Goal: Task Accomplishment & Management: Complete application form

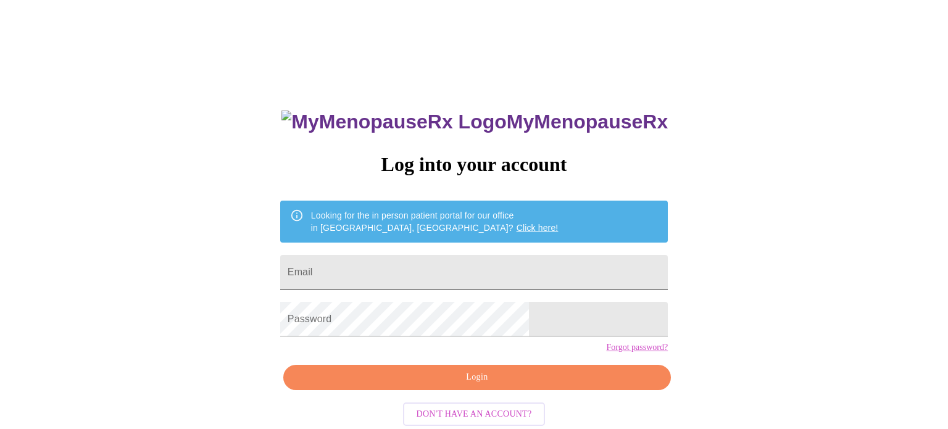
click at [409, 257] on input "Email" at bounding box center [474, 272] width 388 height 35
type input "[EMAIL_ADDRESS][DOMAIN_NAME]"
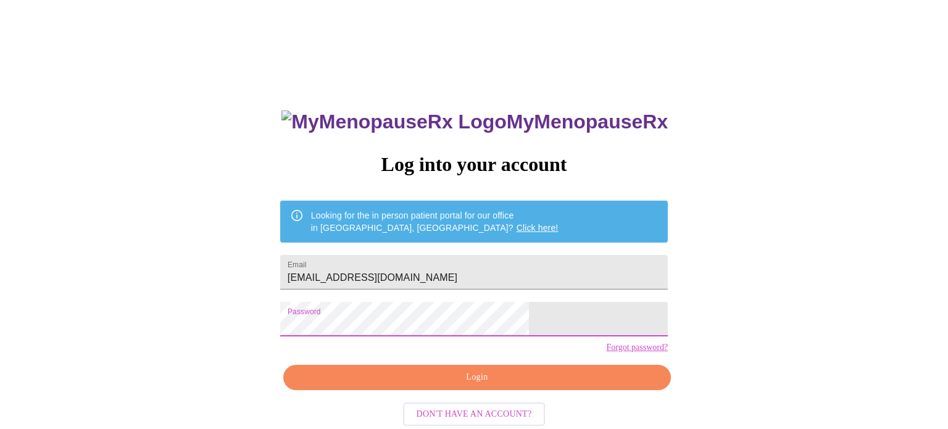
click at [456, 385] on span "Login" at bounding box center [477, 377] width 359 height 15
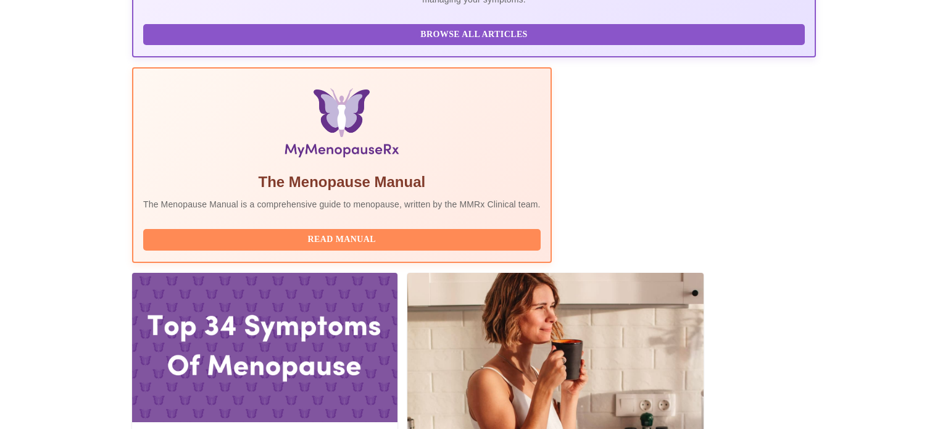
scroll to position [327, 0]
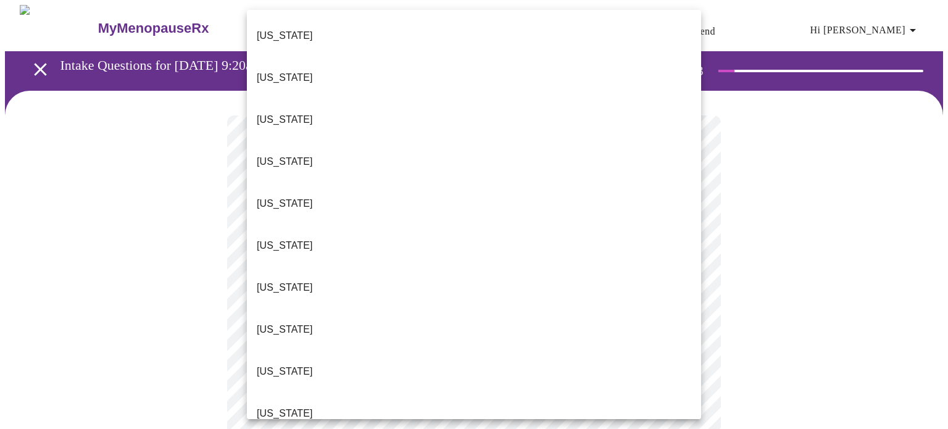
click at [379, 267] on li "[US_STATE]" at bounding box center [474, 288] width 454 height 42
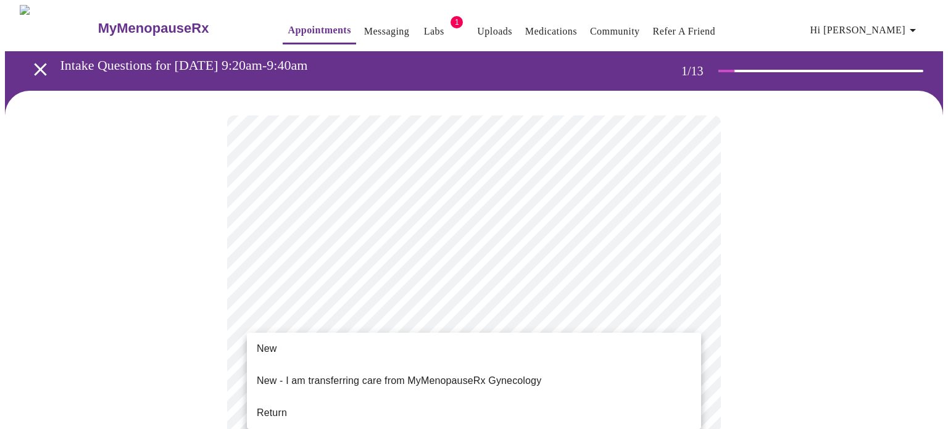
click at [296, 402] on li "Return" at bounding box center [474, 413] width 454 height 22
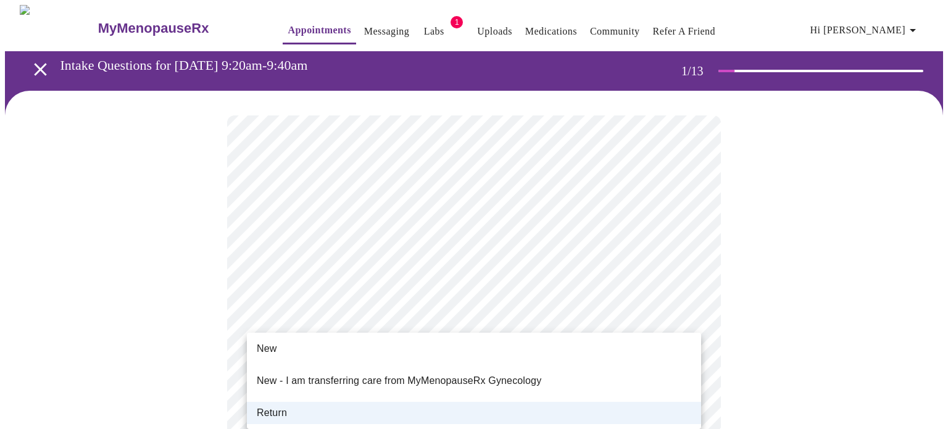
click at [206, 338] on div at bounding box center [474, 214] width 948 height 429
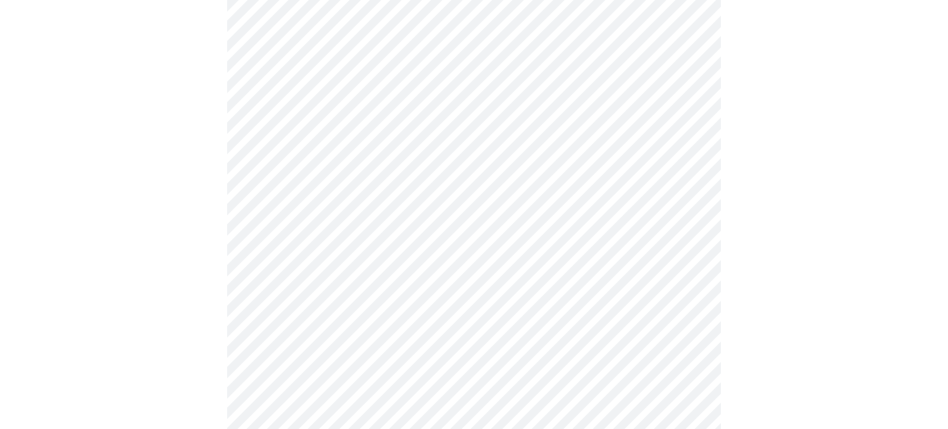
scroll to position [746, 0]
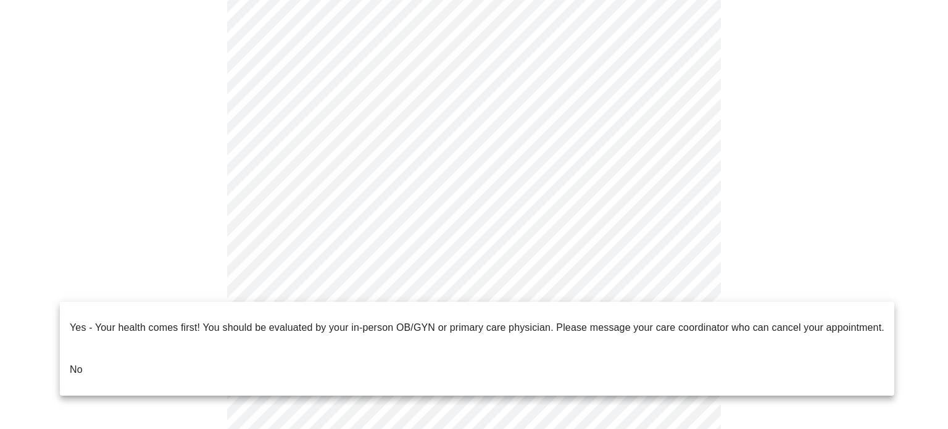
click at [159, 352] on li "No" at bounding box center [477, 370] width 835 height 42
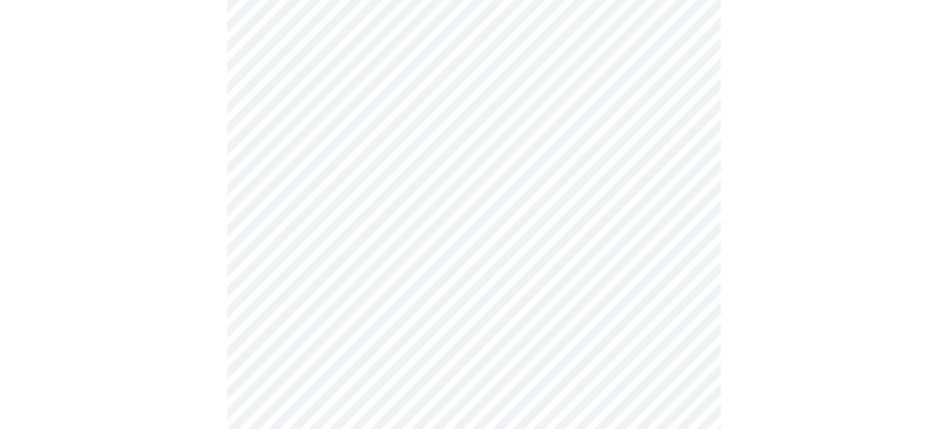
scroll to position [198, 0]
click at [498, 57] on body "MyMenopauseRx Appointments Messaging Labs 1 Uploads Medications Community Refer…" at bounding box center [474, 234] width 938 height 855
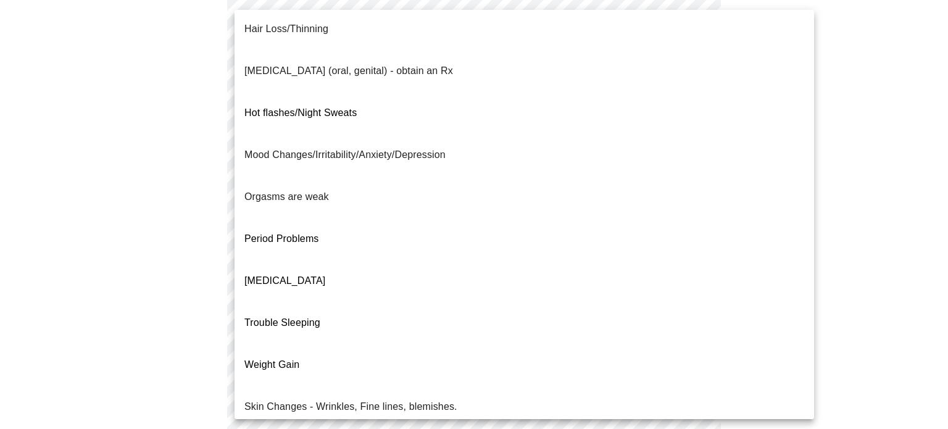
scroll to position [188, 0]
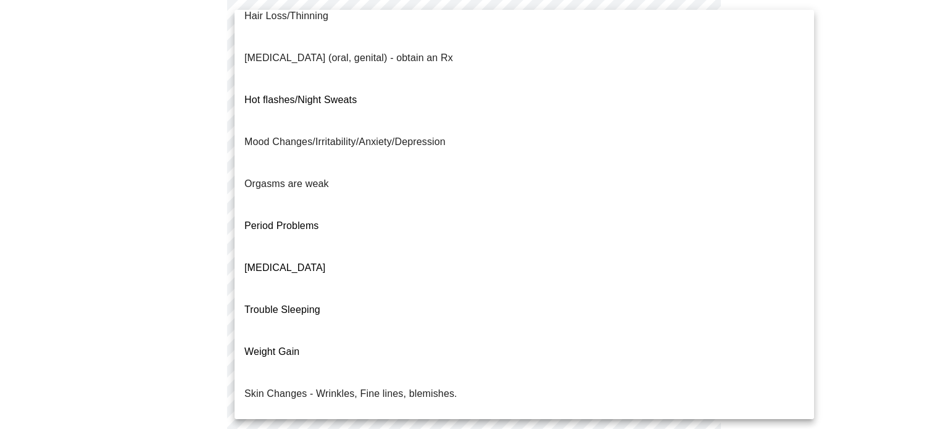
click at [477, 331] on li "Weight Gain" at bounding box center [525, 352] width 580 height 42
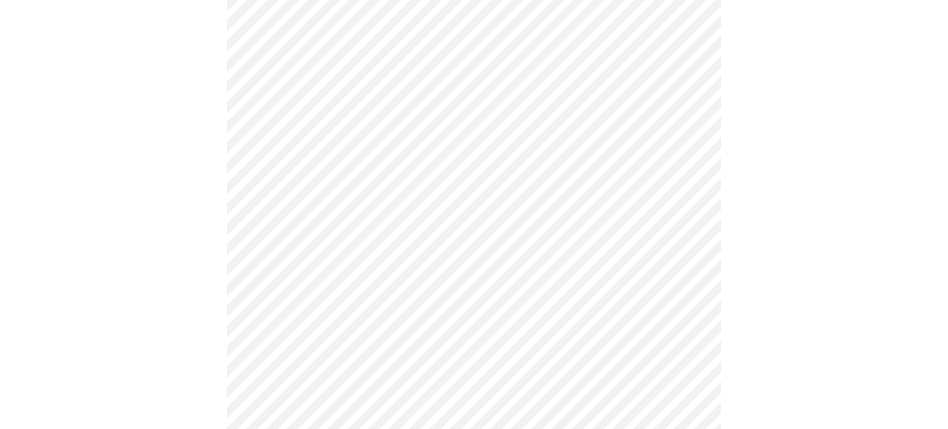
click at [425, 165] on body "MyMenopauseRx Appointments Messaging Labs 1 Uploads Medications Community Refer…" at bounding box center [474, 231] width 938 height 849
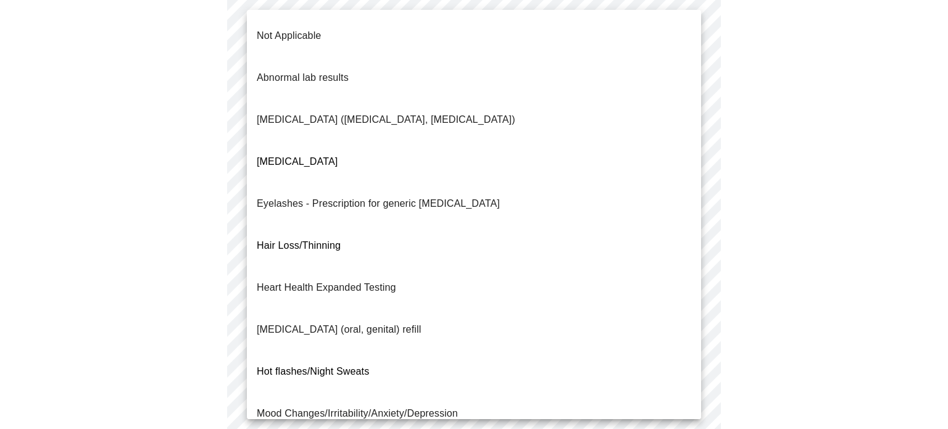
scroll to position [2, 0]
click at [165, 213] on div at bounding box center [474, 214] width 948 height 429
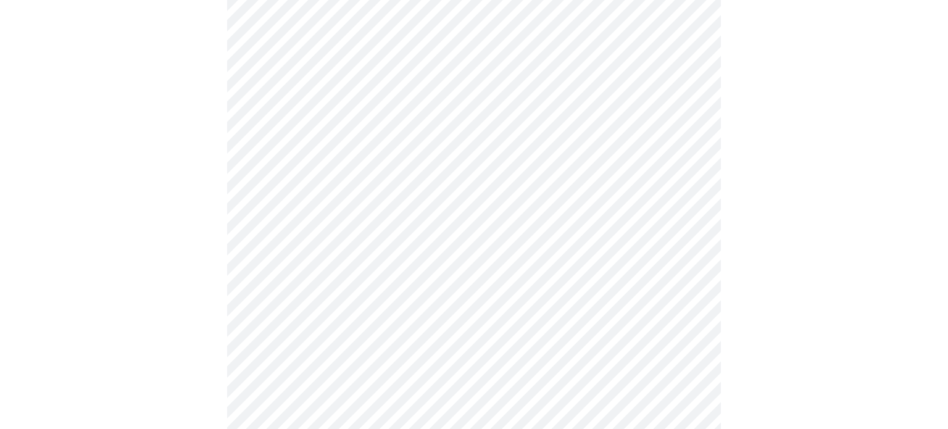
click at [399, 154] on body "MyMenopauseRx Appointments Messaging Labs 1 Uploads Medications Community Refer…" at bounding box center [474, 231] width 938 height 849
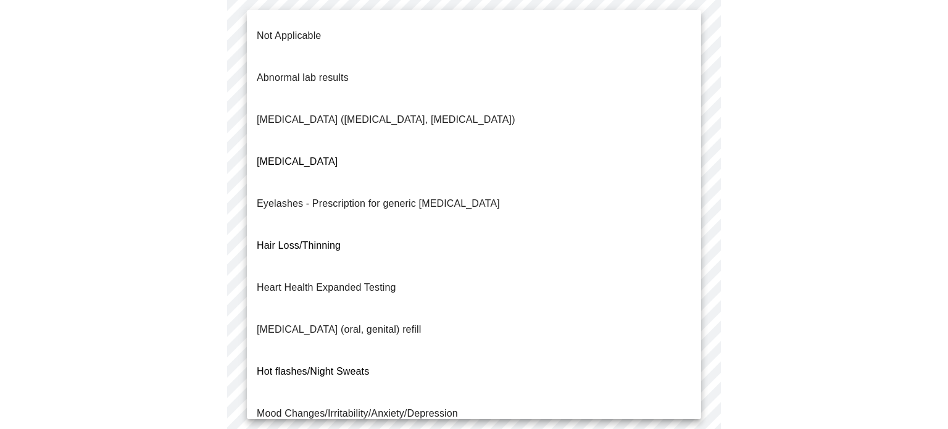
scroll to position [183, 0]
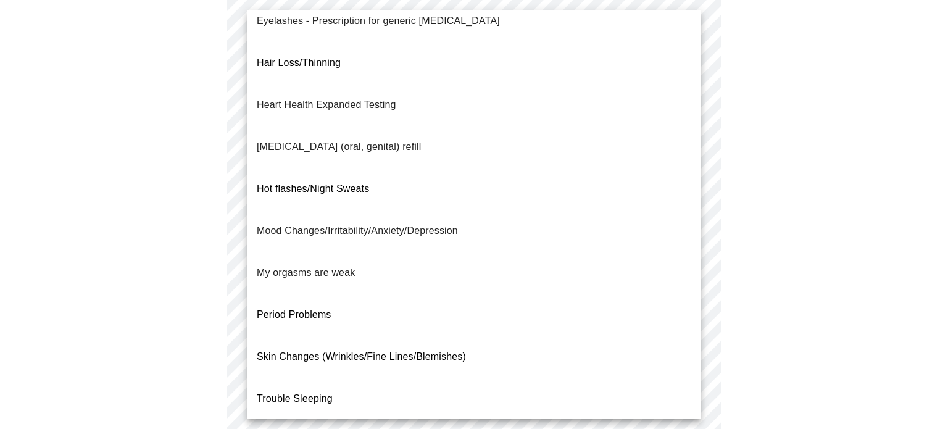
click at [119, 326] on div at bounding box center [474, 214] width 948 height 429
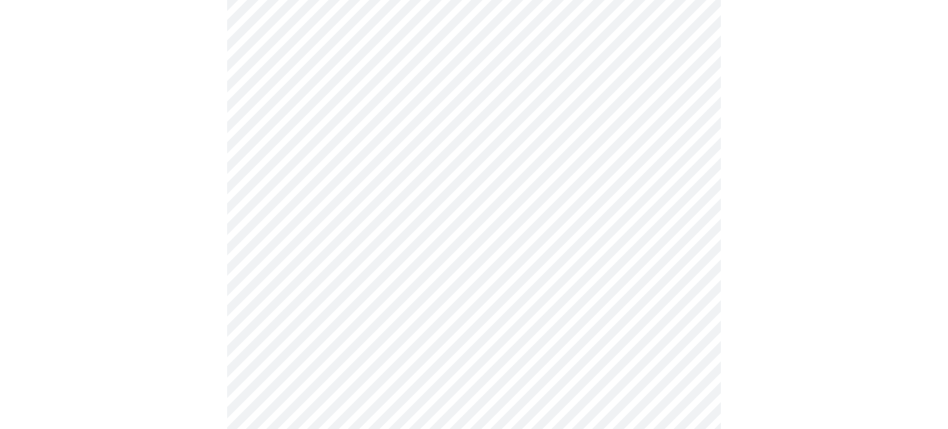
click at [449, 166] on body "MyMenopauseRx Appointments Messaging Labs 1 Uploads Medications Community Refer…" at bounding box center [474, 231] width 938 height 849
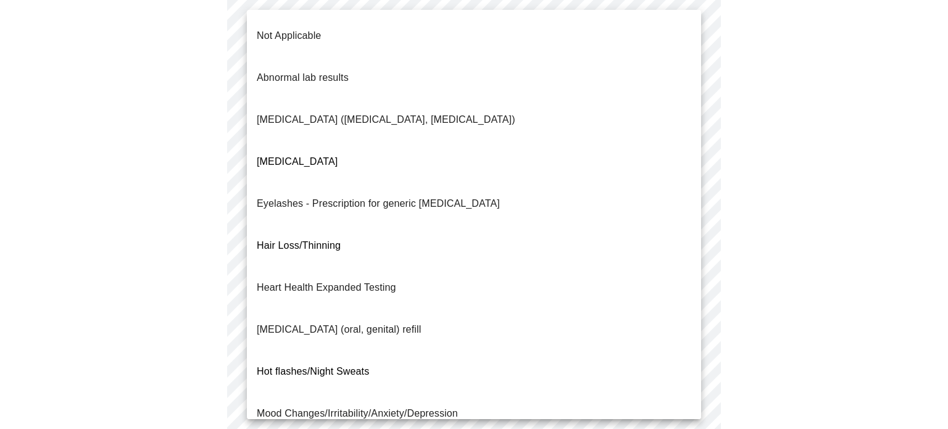
click at [368, 406] on p "Mood Changes/Irritability/Anxiety/Depression" at bounding box center [357, 413] width 201 height 15
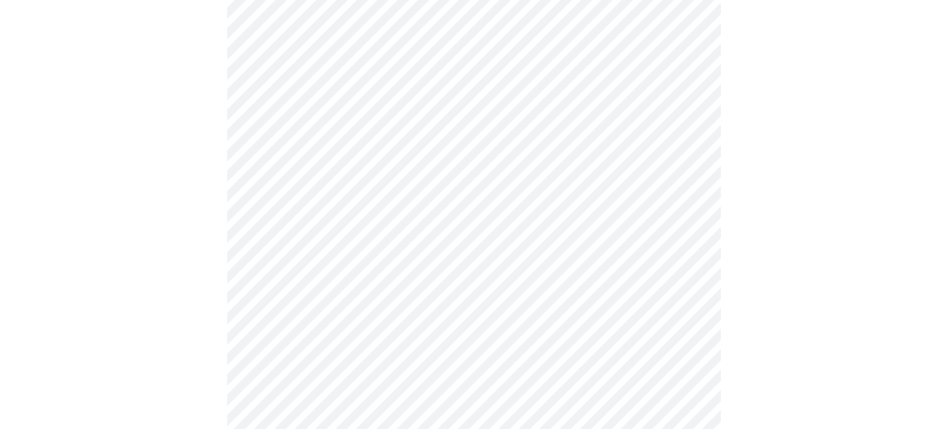
scroll to position [331, 0]
click at [354, 160] on body "MyMenopauseRx Appointments Messaging Labs 1 Uploads Medications Community Refer…" at bounding box center [474, 94] width 938 height 841
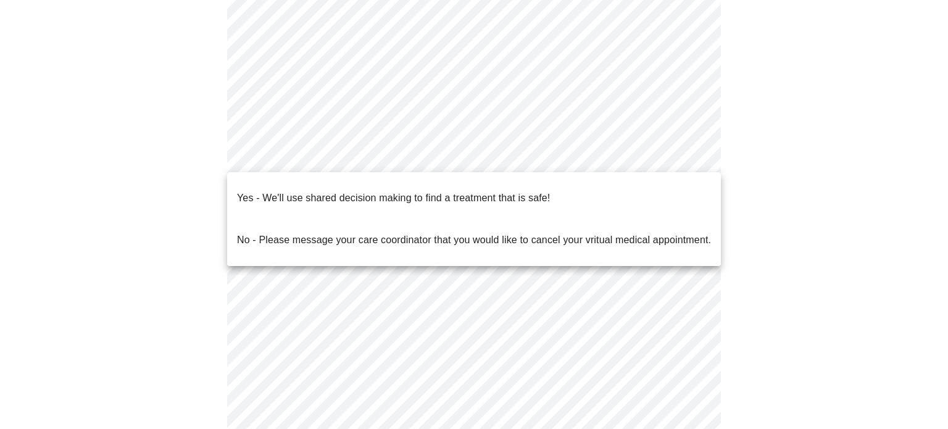
click at [341, 191] on p "Yes - We'll use shared decision making to find a treatment that is safe!" at bounding box center [393, 198] width 313 height 15
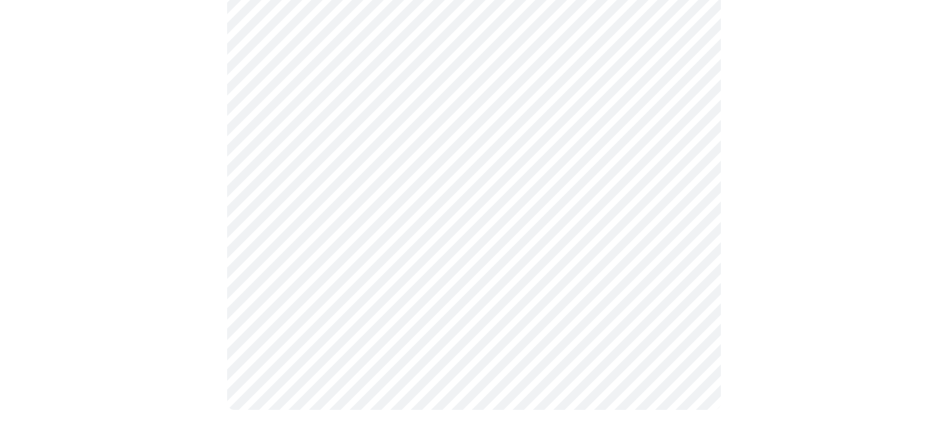
scroll to position [0, 0]
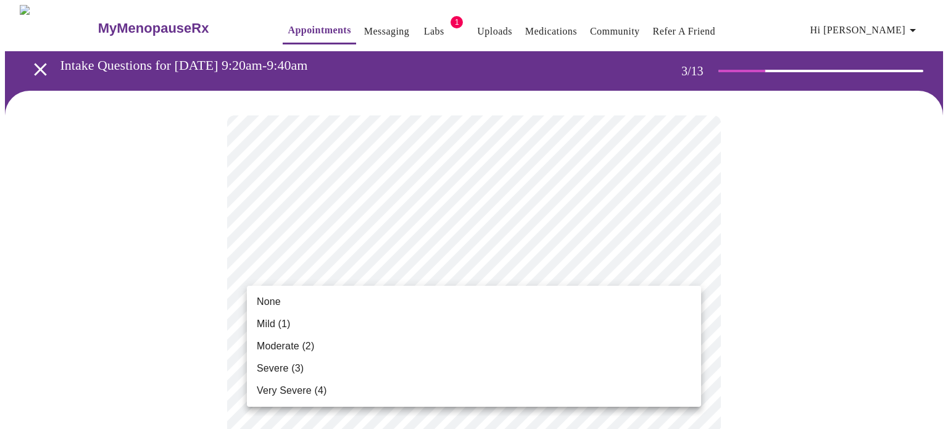
click at [305, 348] on span "Moderate (2)" at bounding box center [285, 346] width 57 height 15
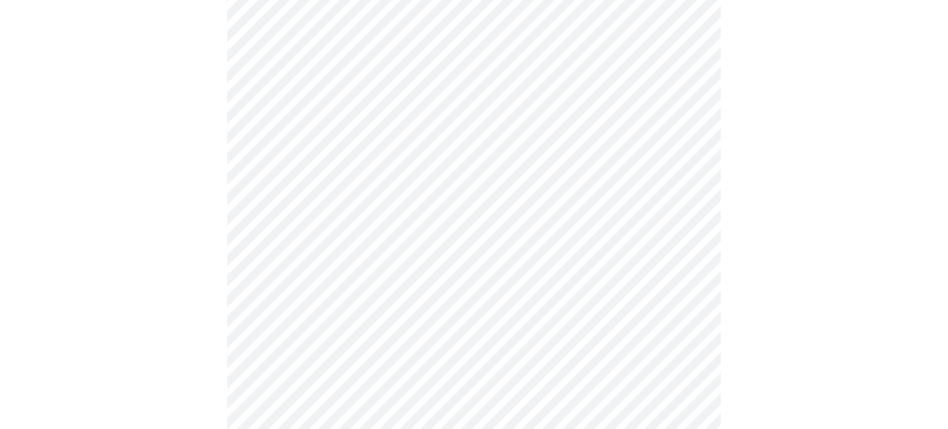
scroll to position [164, 0]
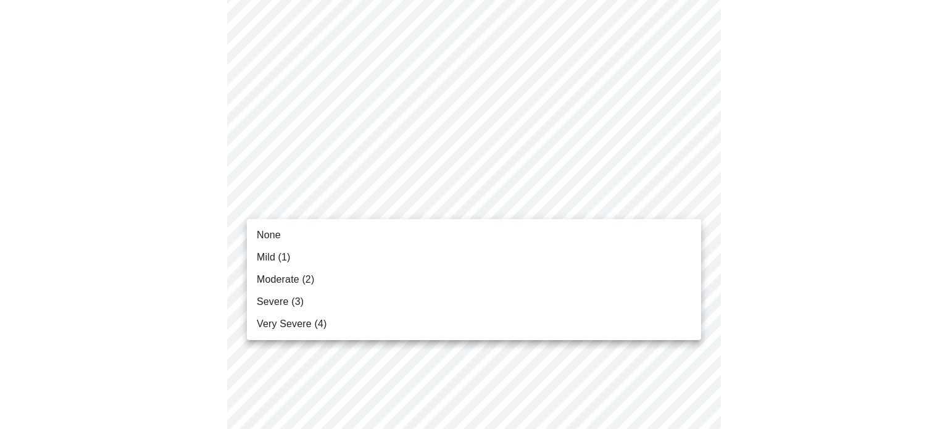
click at [404, 228] on li "None" at bounding box center [474, 235] width 454 height 22
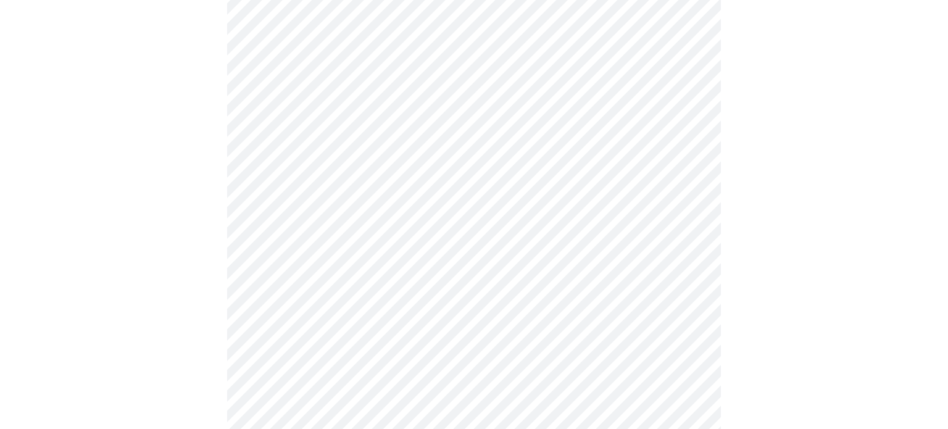
scroll to position [254, 0]
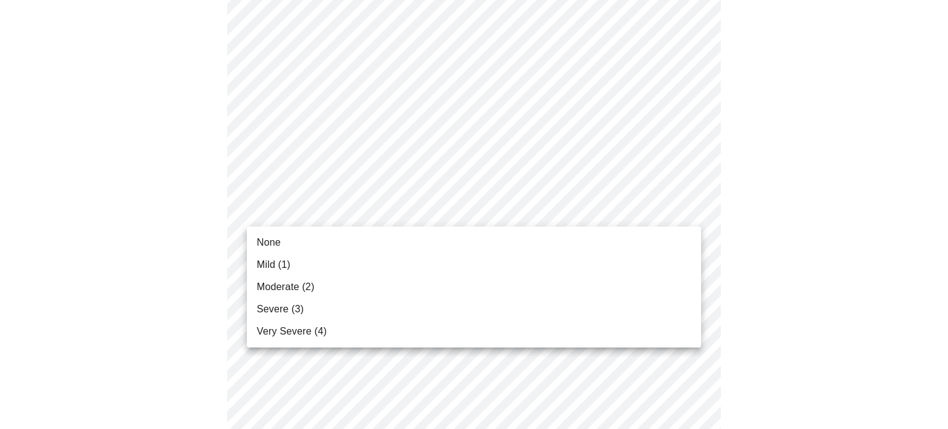
click at [394, 265] on li "Mild (1)" at bounding box center [474, 265] width 454 height 22
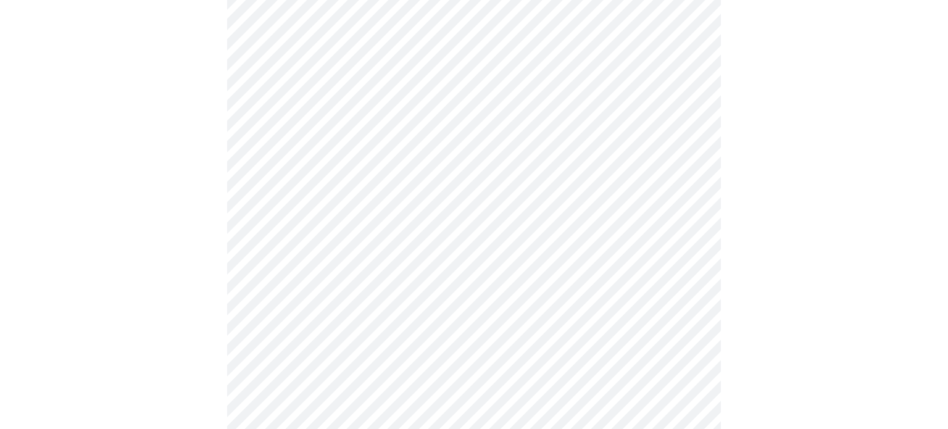
scroll to position [364, 0]
click at [435, 202] on body "MyMenopauseRx Appointments Messaging Labs 1 Uploads Medications Community Refer…" at bounding box center [474, 435] width 938 height 1589
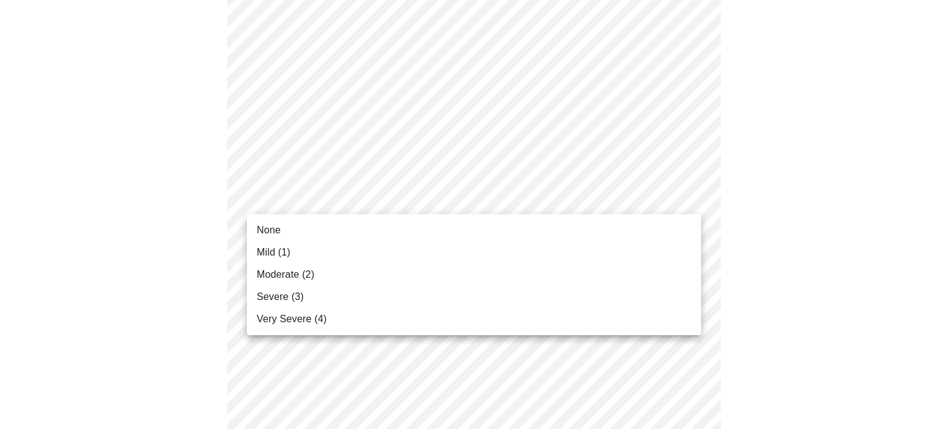
click at [407, 234] on li "None" at bounding box center [474, 230] width 454 height 22
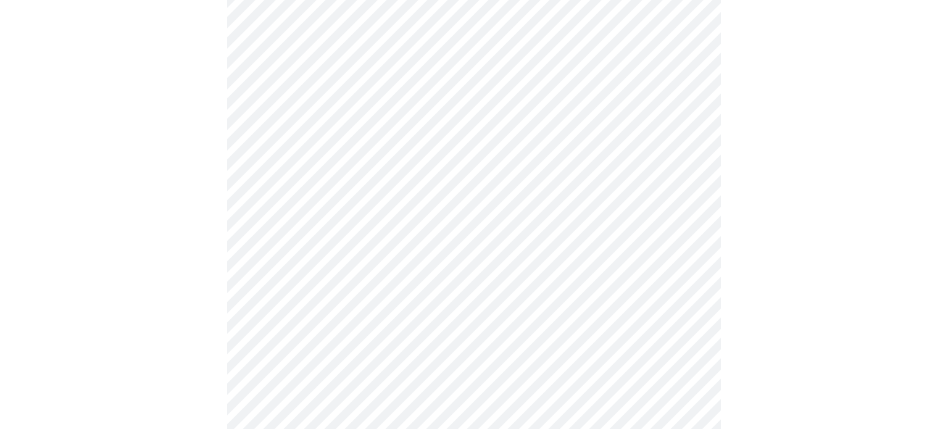
click at [451, 199] on body "MyMenopauseRx Appointments Messaging Labs 1 Uploads Medications Community Refer…" at bounding box center [474, 427] width 938 height 1572
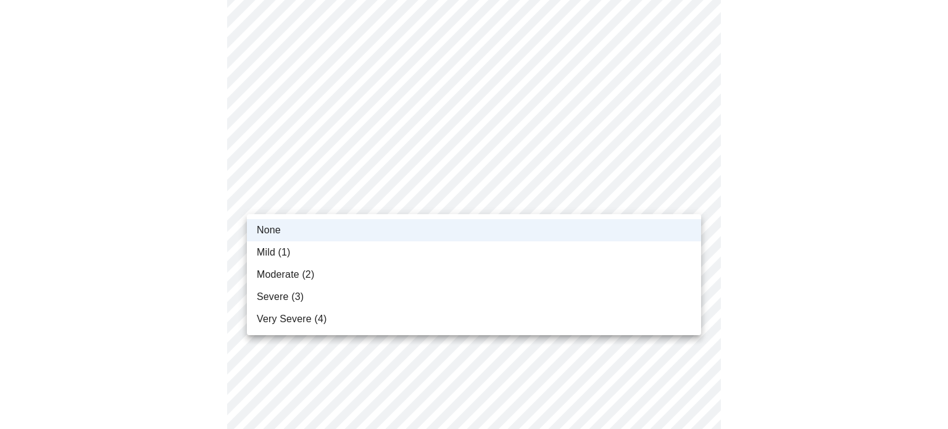
click at [417, 248] on li "Mild (1)" at bounding box center [474, 252] width 454 height 22
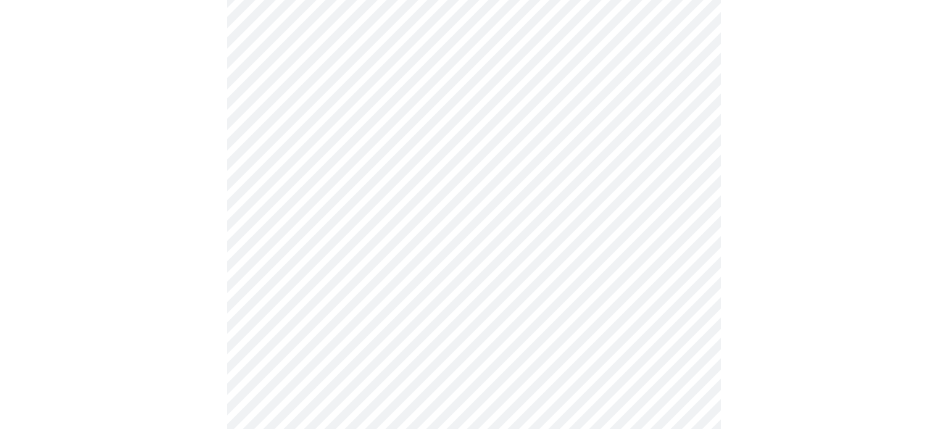
click at [434, 206] on body "MyMenopauseRx Appointments Messaging Labs 1 Uploads Medications Community Refer…" at bounding box center [474, 427] width 938 height 1572
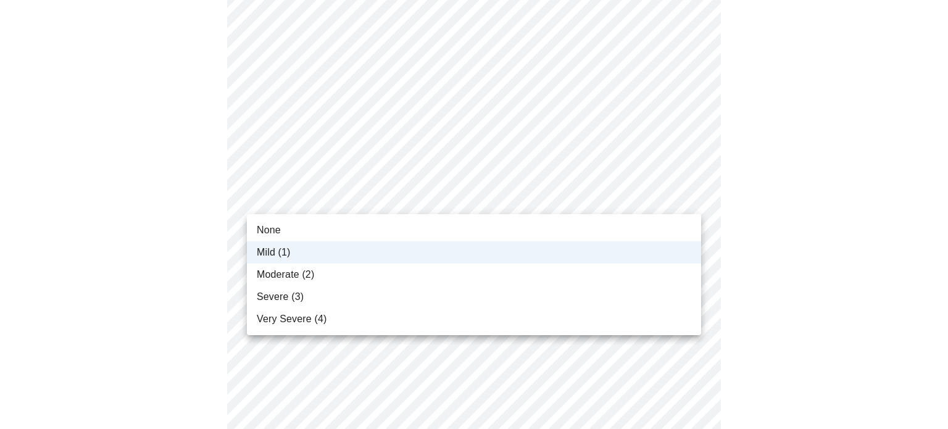
click at [434, 206] on div at bounding box center [474, 214] width 948 height 429
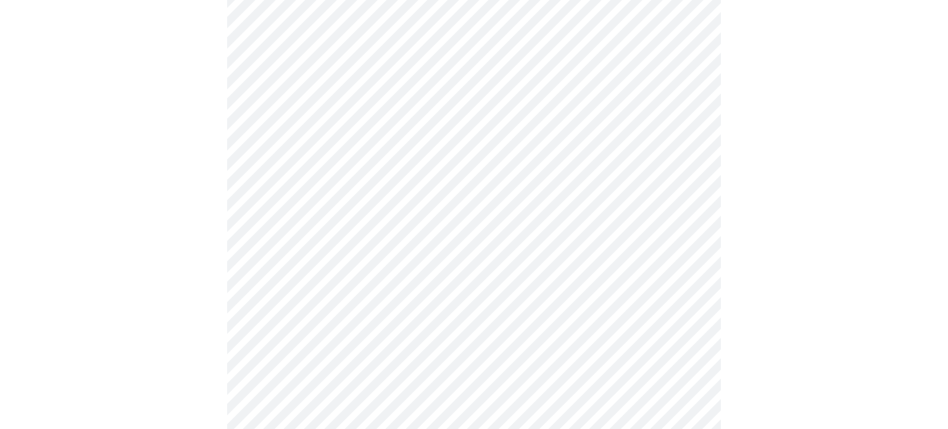
click at [401, 280] on body "MyMenopauseRx Appointments Messaging Labs 1 Uploads Medications Community Refer…" at bounding box center [474, 427] width 938 height 1572
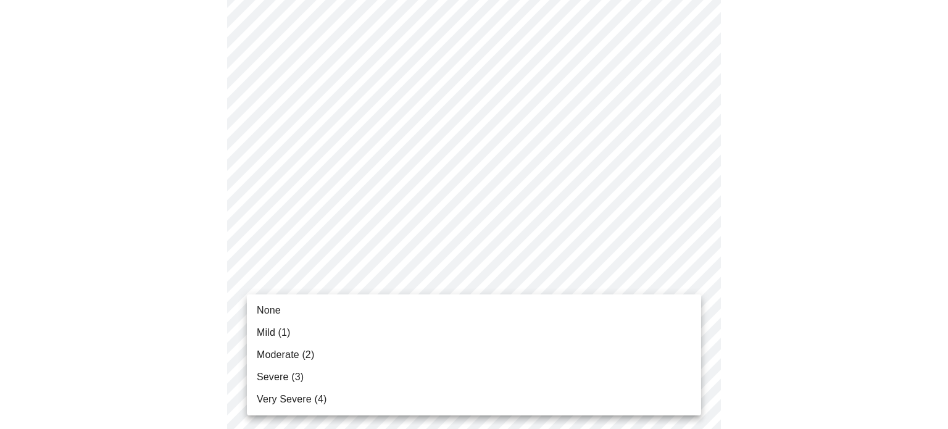
click at [369, 352] on li "Moderate (2)" at bounding box center [474, 355] width 454 height 22
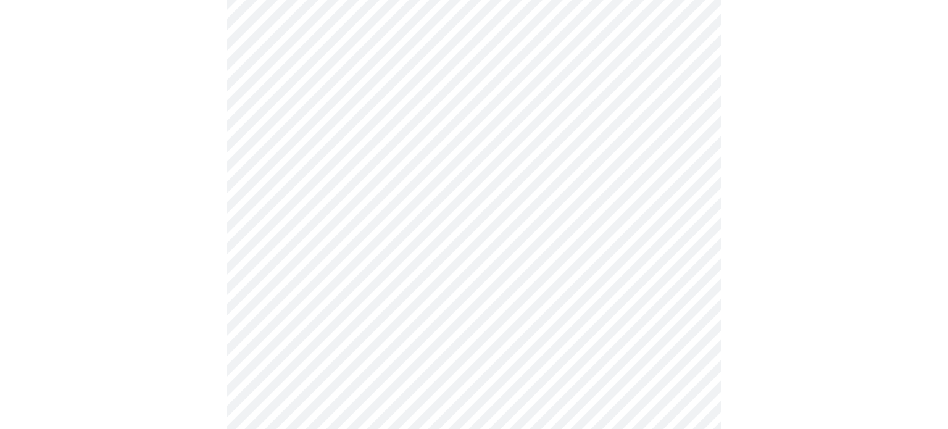
scroll to position [548, 0]
click at [435, 186] on body "MyMenopauseRx Appointments Messaging Labs 1 Uploads Medications Community Refer…" at bounding box center [474, 234] width 938 height 1555
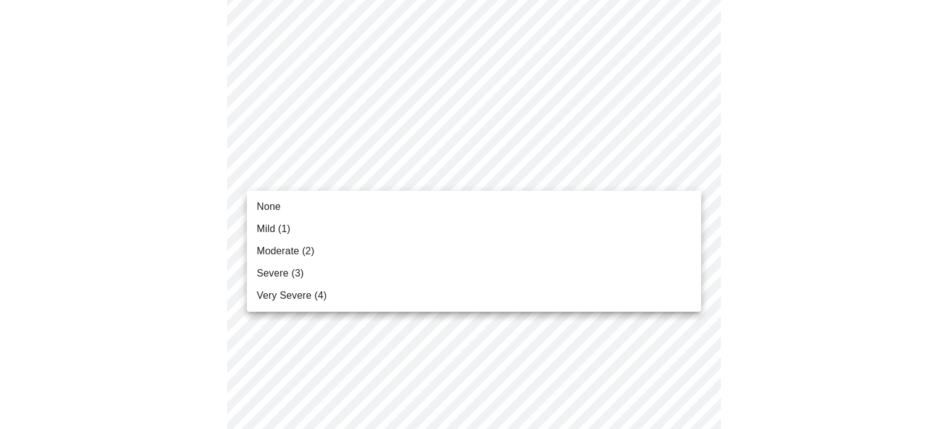
click at [422, 228] on li "Mild (1)" at bounding box center [474, 229] width 454 height 22
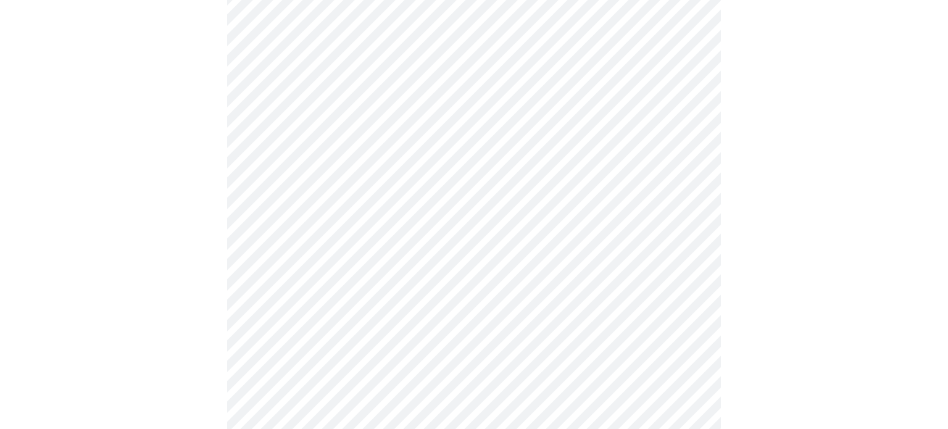
scroll to position [630, 0]
click at [431, 178] on body "MyMenopauseRx Appointments Messaging Labs 1 Uploads Medications Community Refer…" at bounding box center [474, 144] width 938 height 1538
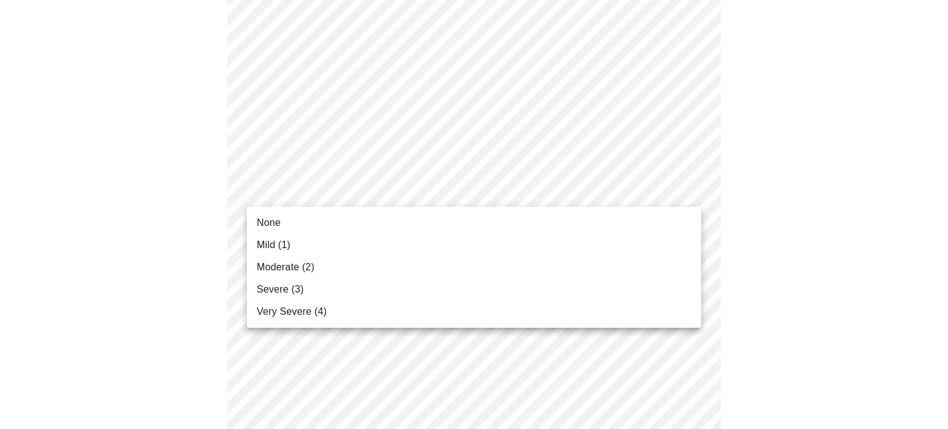
click at [405, 238] on li "Mild (1)" at bounding box center [474, 245] width 454 height 22
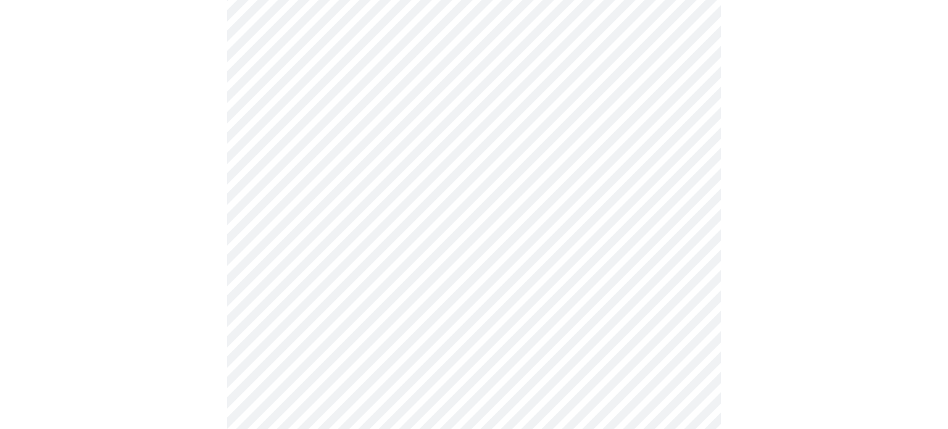
scroll to position [716, 0]
click at [456, 199] on body "MyMenopauseRx Appointments Messaging Labs 1 Uploads Medications Community Refer…" at bounding box center [474, 49] width 938 height 1520
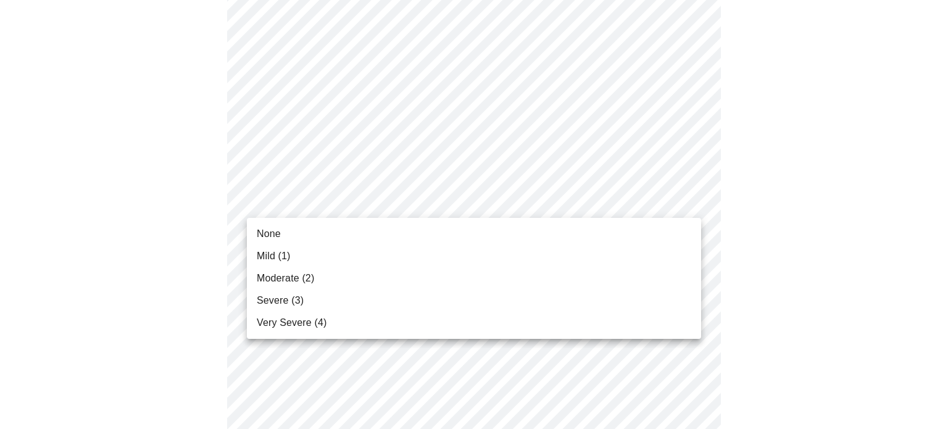
click at [438, 249] on li "Mild (1)" at bounding box center [474, 256] width 454 height 22
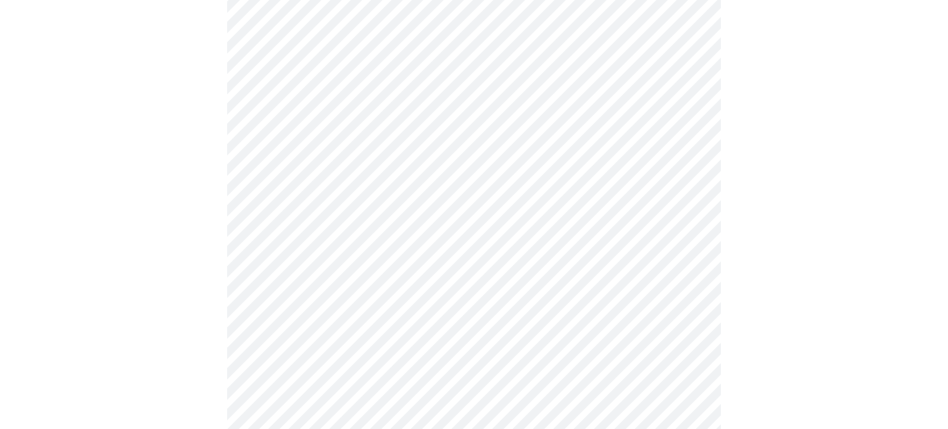
scroll to position [885, 0]
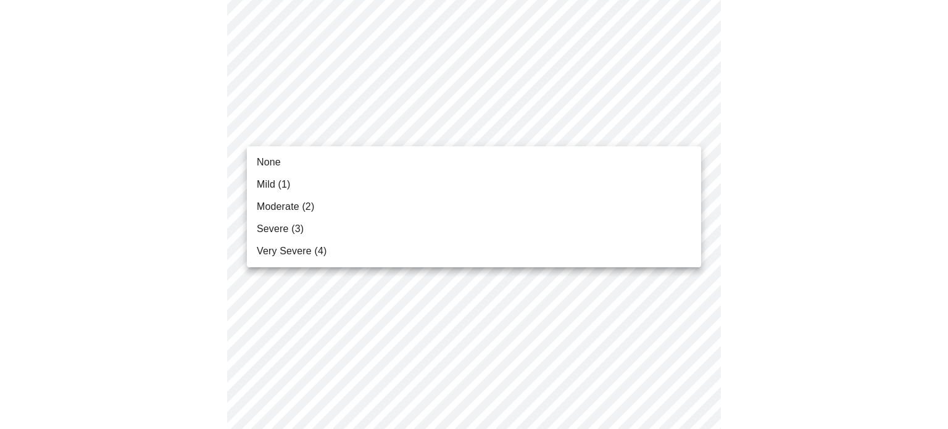
click at [473, 159] on li "None" at bounding box center [474, 162] width 454 height 22
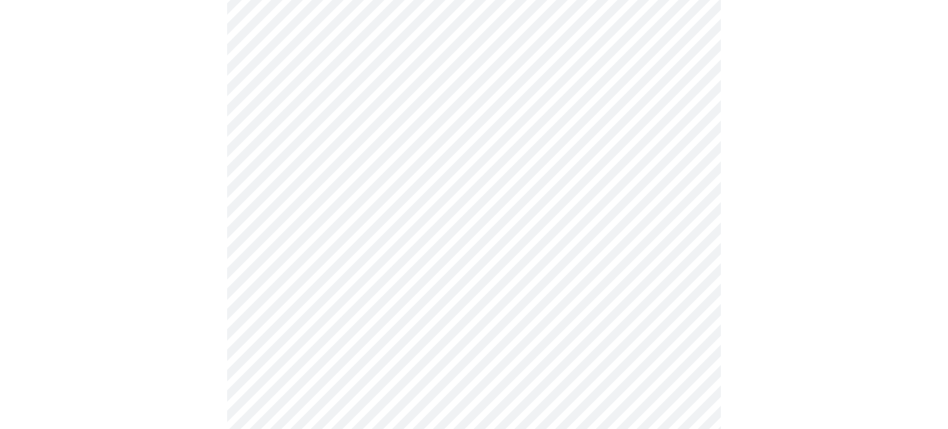
scroll to position [968, 0]
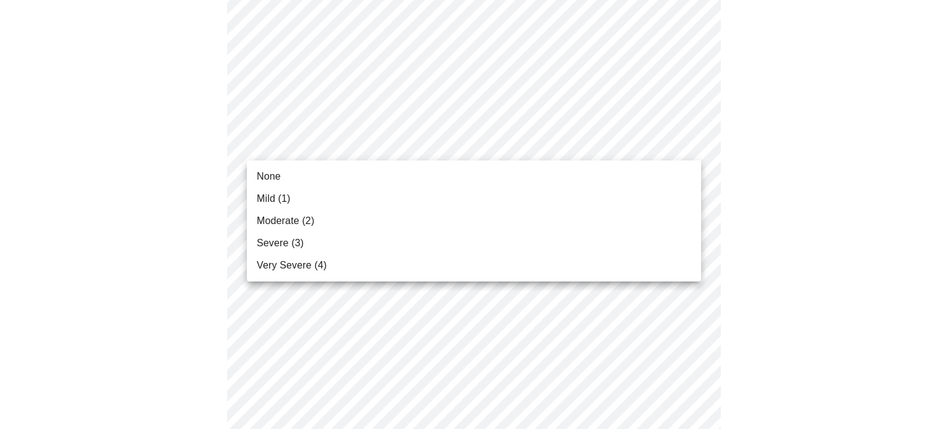
click at [460, 175] on li "None" at bounding box center [474, 176] width 454 height 22
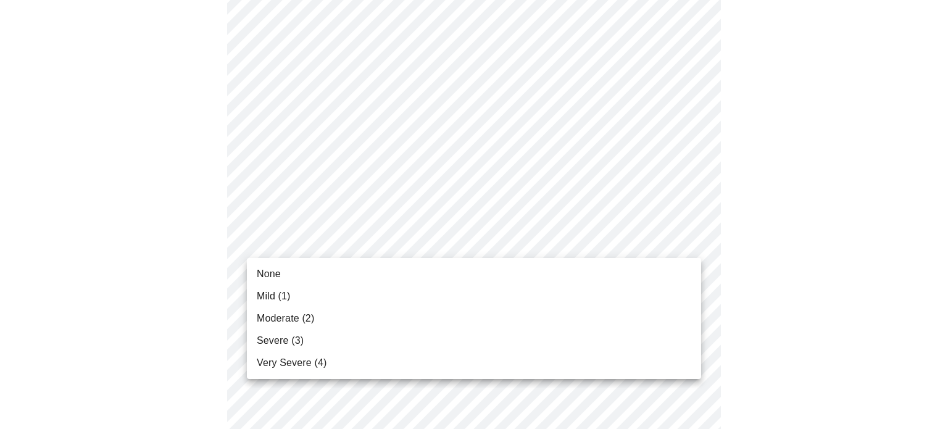
click at [427, 267] on li "None" at bounding box center [474, 274] width 454 height 22
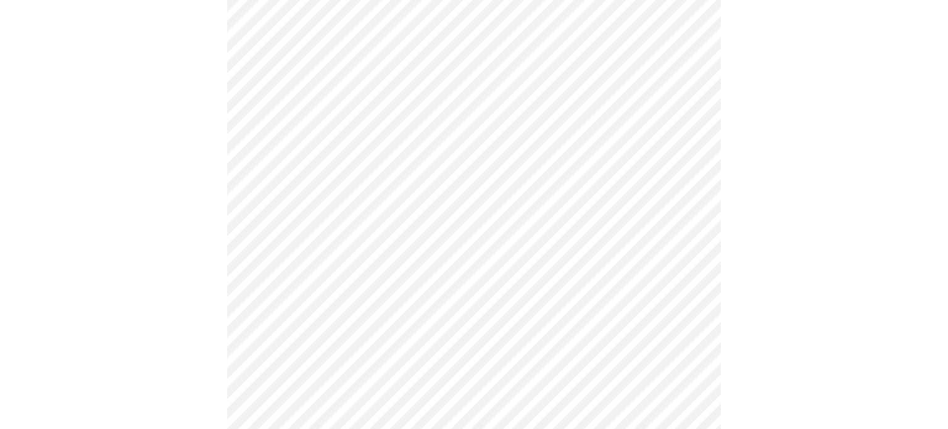
scroll to position [604, 0]
click at [406, 149] on body "MyMenopauseRx Appointments Messaging Labs 1 Uploads Medications Community Refer…" at bounding box center [474, 9] width 938 height 1217
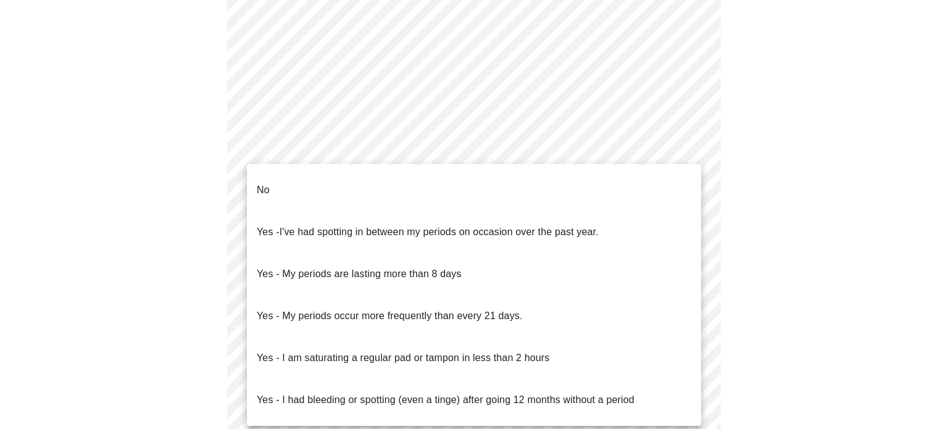
click at [391, 174] on li "No" at bounding box center [474, 190] width 454 height 42
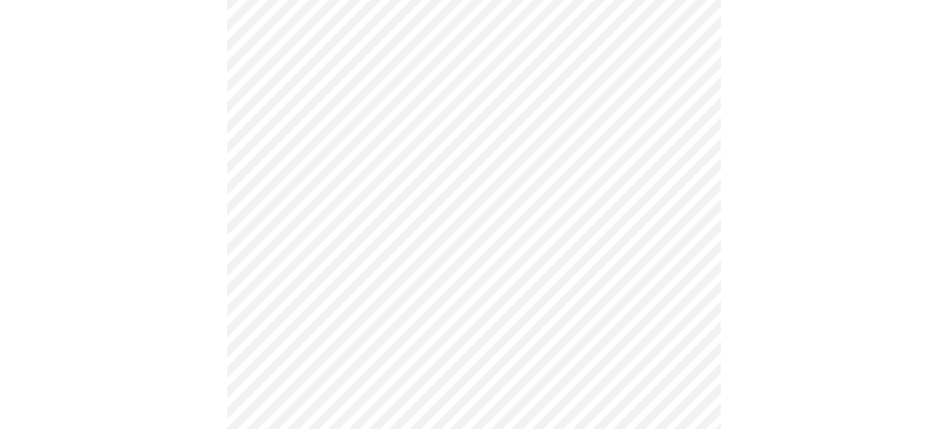
click at [398, 166] on body "MyMenopauseRx Appointments Messaging Labs 1 Uploads Medications Community Refer…" at bounding box center [474, 6] width 938 height 1210
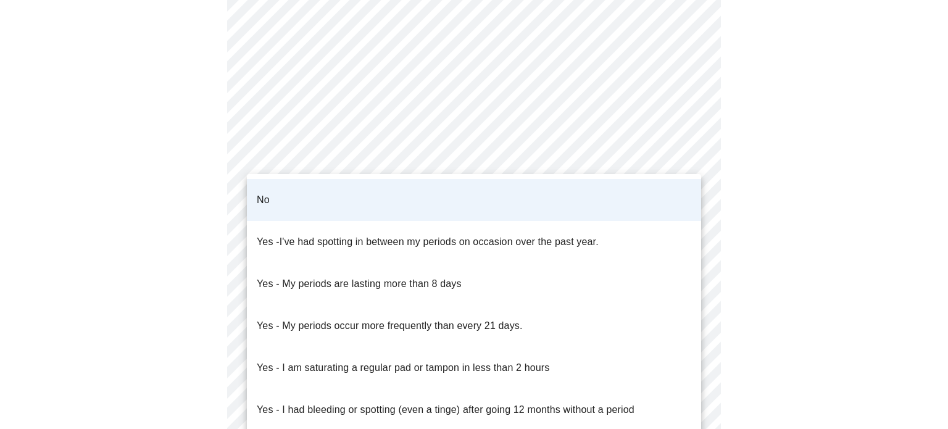
click at [398, 166] on div at bounding box center [474, 214] width 948 height 429
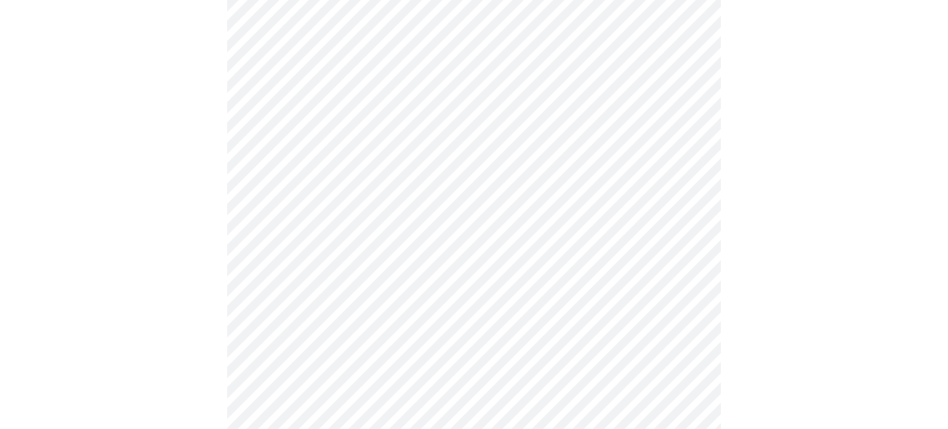
click at [362, 235] on body "MyMenopauseRx Appointments Messaging Labs 1 Uploads Medications Community Refer…" at bounding box center [474, 6] width 938 height 1210
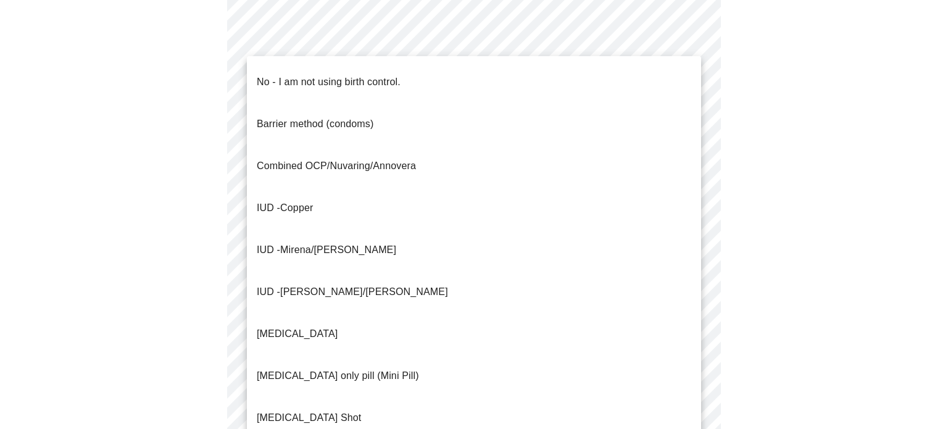
click at [308, 149] on span "Combined OCP/Nuvaring/Annovera" at bounding box center [336, 166] width 159 height 35
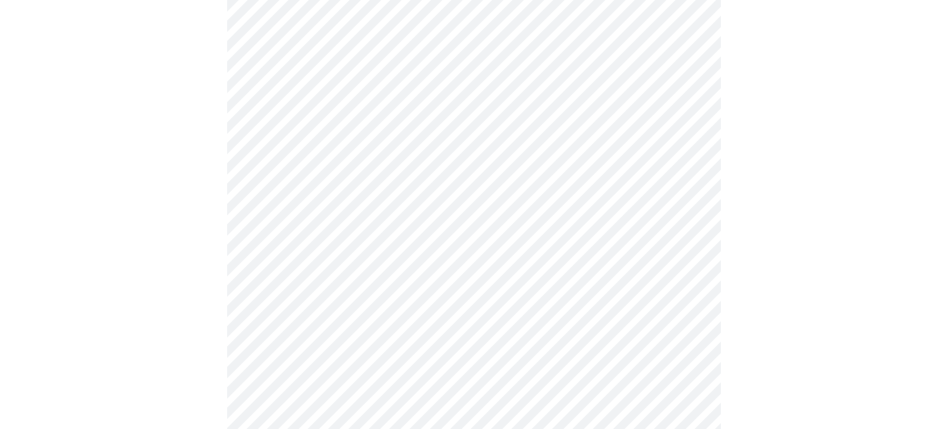
click at [428, 243] on body "MyMenopauseRx Appointments Messaging Labs 1 Uploads Medications Community Refer…" at bounding box center [474, 2] width 938 height 1202
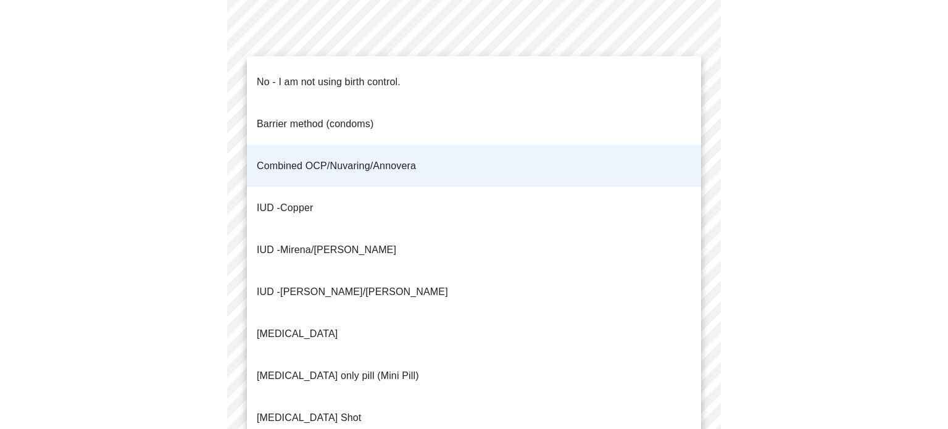
click at [150, 246] on div at bounding box center [474, 214] width 948 height 429
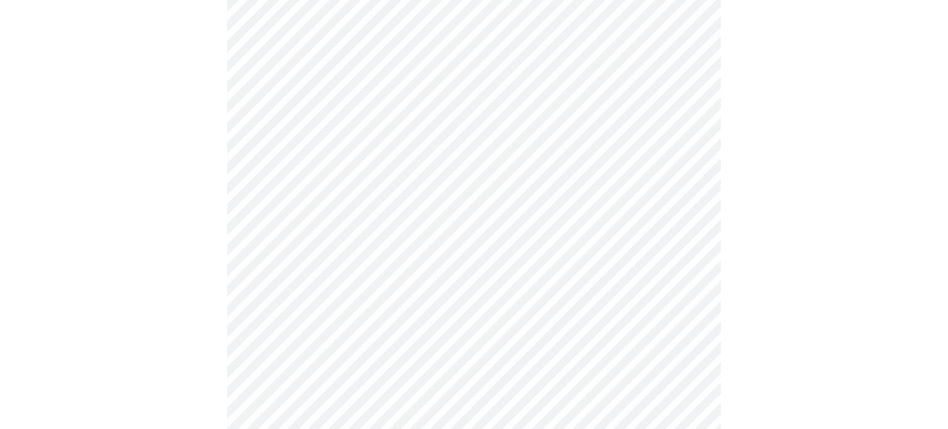
click at [335, 323] on body "MyMenopauseRx Appointments Messaging Labs 1 Uploads Medications Community Refer…" at bounding box center [474, 2] width 938 height 1202
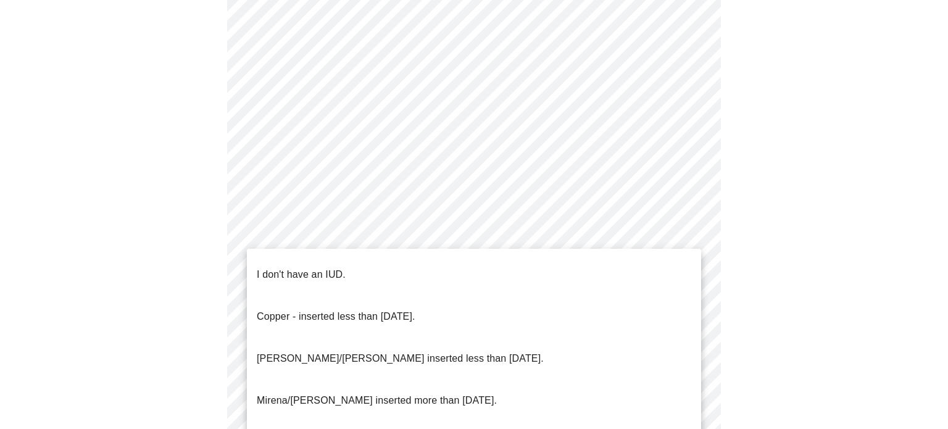
click at [341, 270] on p "I don't have an IUD." at bounding box center [301, 274] width 89 height 15
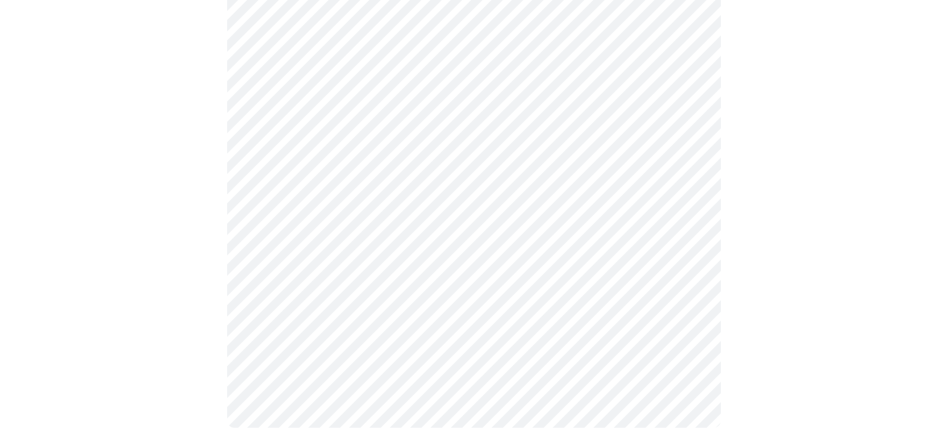
scroll to position [765, 0]
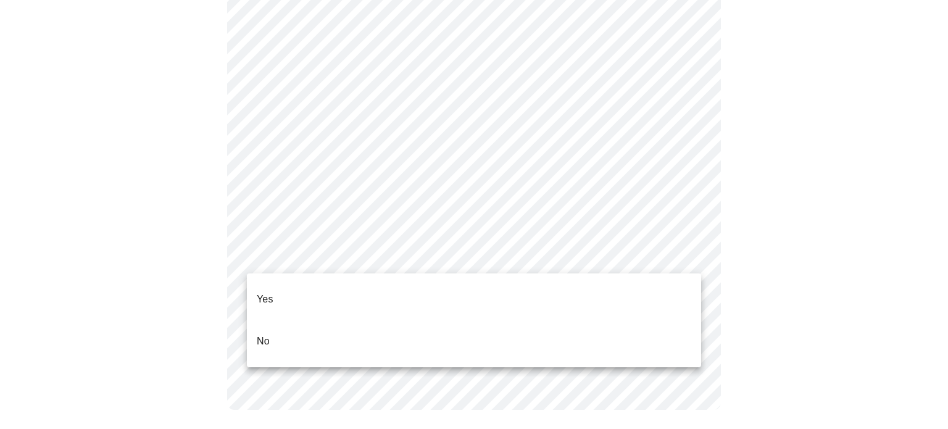
click at [317, 285] on li "Yes" at bounding box center [474, 299] width 454 height 42
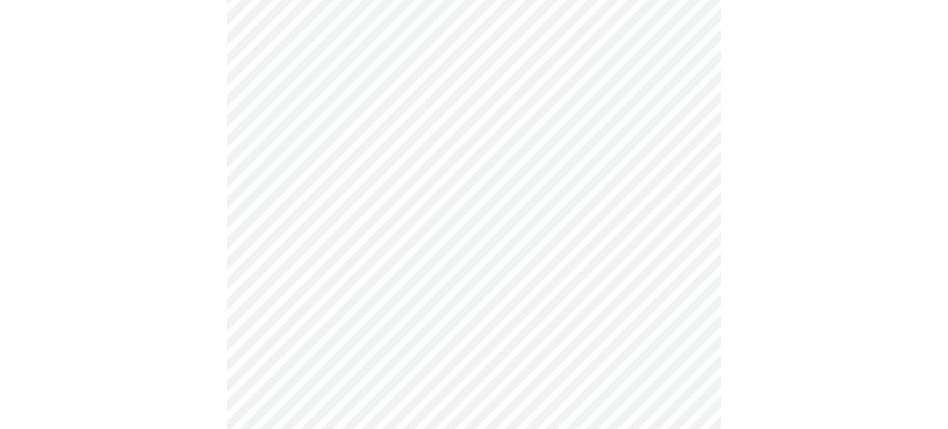
scroll to position [123, 0]
click at [469, 203] on body "MyMenopauseRx Appointments Messaging Labs 1 Uploads Medications Community Refer…" at bounding box center [474, 340] width 938 height 919
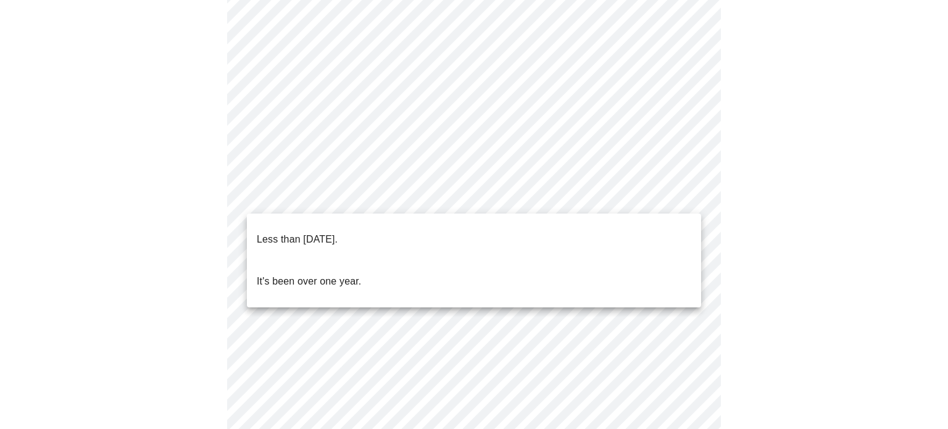
click at [360, 274] on p "It's been over one year." at bounding box center [309, 281] width 104 height 15
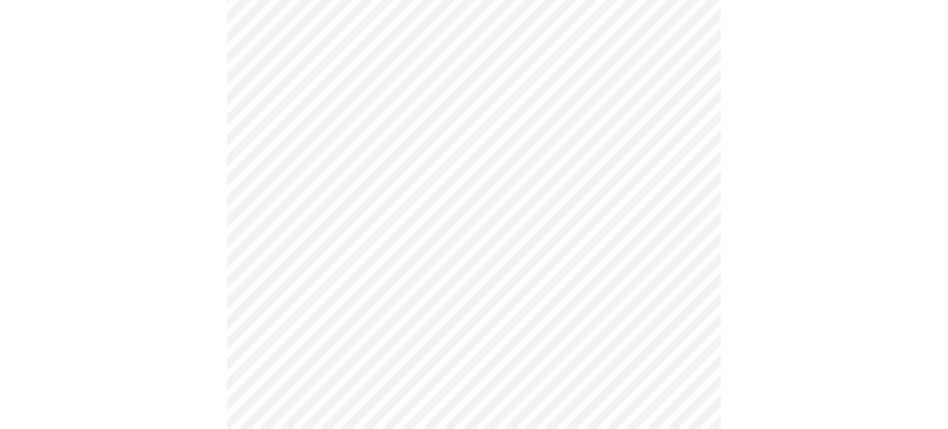
click at [341, 294] on body "MyMenopauseRx Appointments Messaging Labs 1 Uploads Medications Community Refer…" at bounding box center [474, 337] width 938 height 912
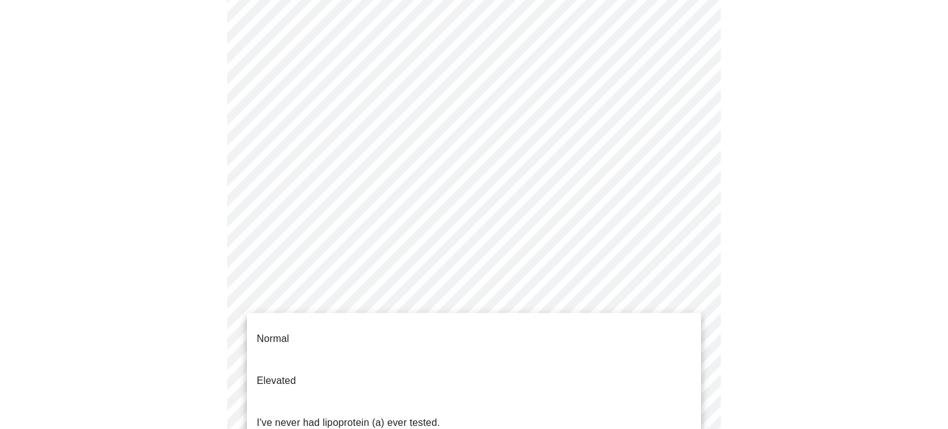
click at [312, 409] on span "I've never had lipoprotein (a) ever tested." at bounding box center [348, 423] width 183 height 35
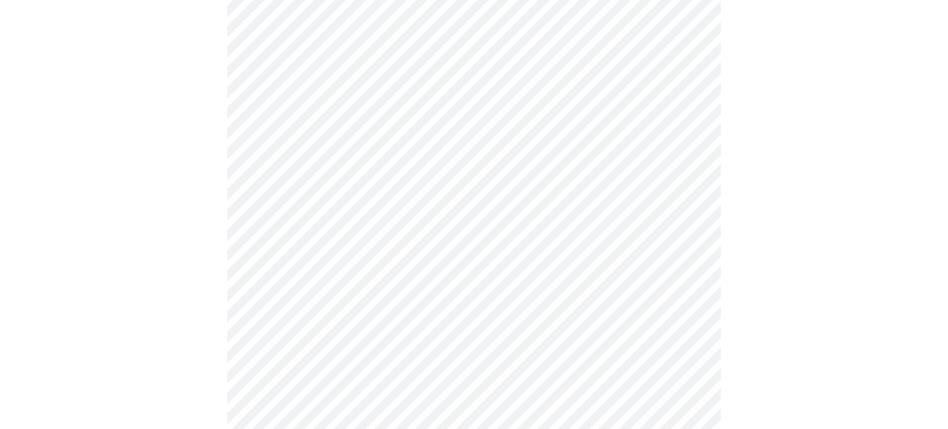
scroll to position [151, 0]
click at [467, 244] on body "MyMenopauseRx Appointments Messaging Labs 1 Uploads Medications Community Refer…" at bounding box center [474, 188] width 938 height 668
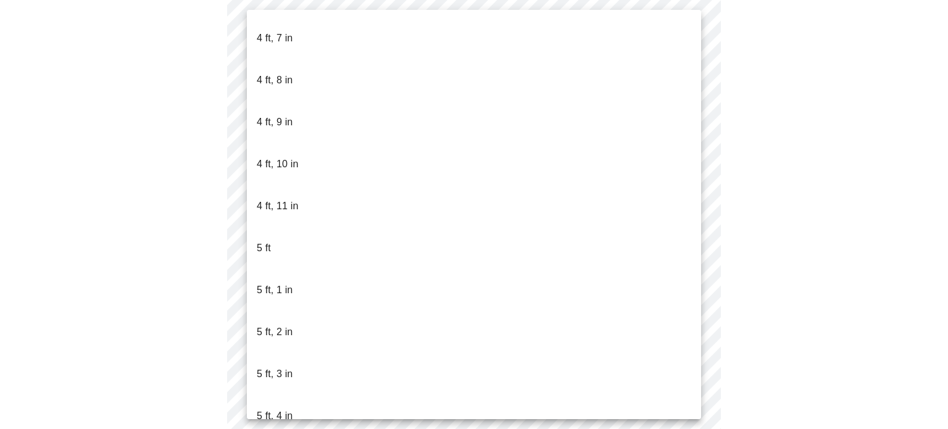
scroll to position [796, 0]
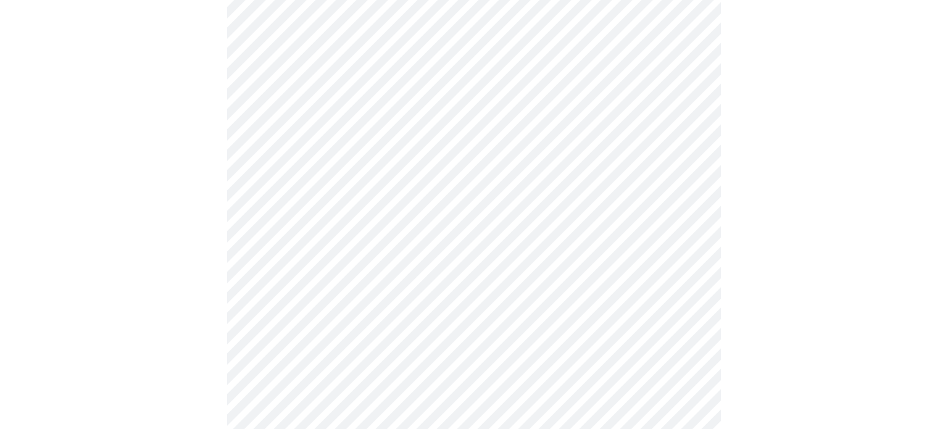
scroll to position [3126, 0]
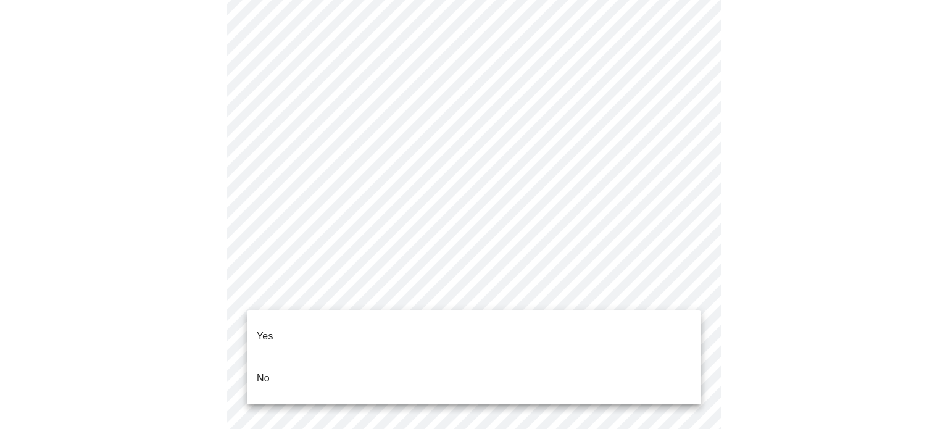
click at [346, 364] on li "No" at bounding box center [474, 378] width 454 height 42
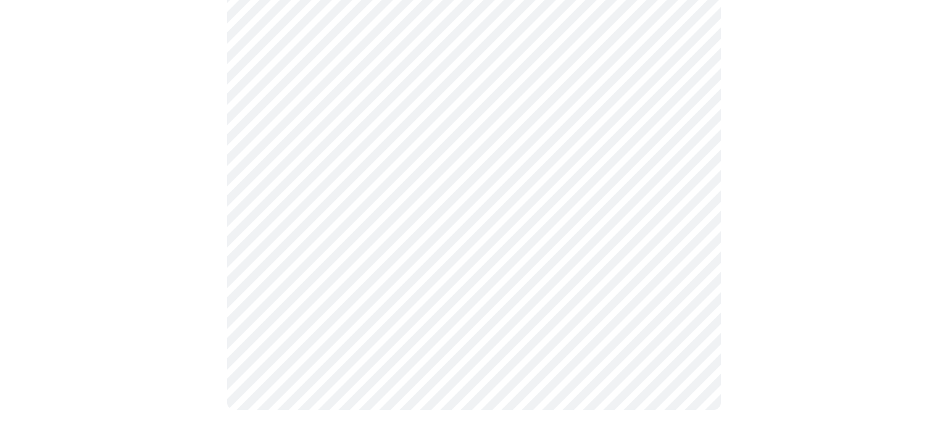
scroll to position [1163, 0]
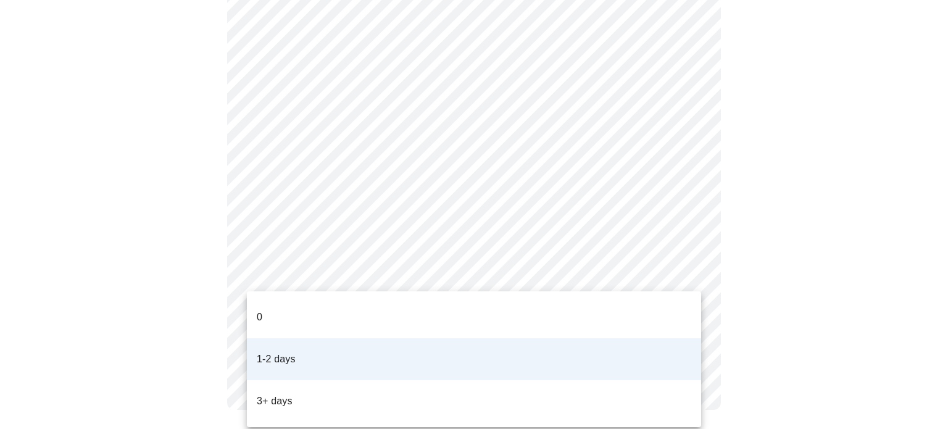
click at [544, 312] on li "0" at bounding box center [474, 317] width 454 height 42
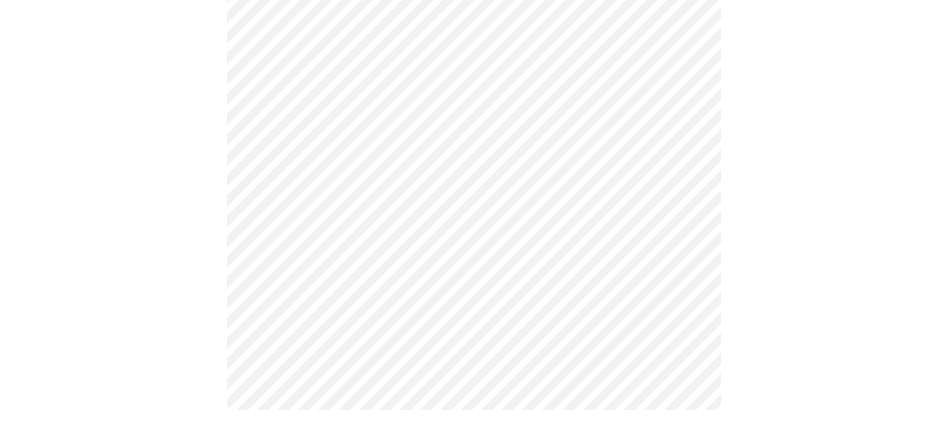
scroll to position [0, 0]
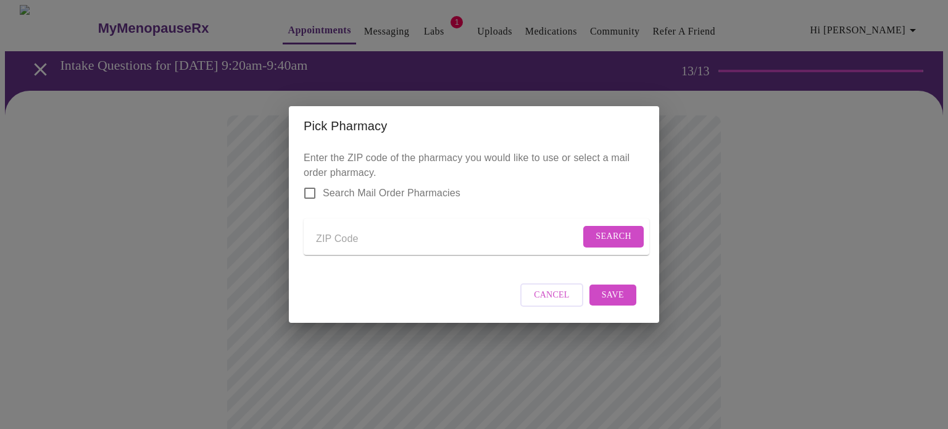
click at [359, 241] on input "Send a message to your care team" at bounding box center [448, 239] width 264 height 20
type input "06877"
click at [616, 231] on span "Search" at bounding box center [614, 236] width 36 height 15
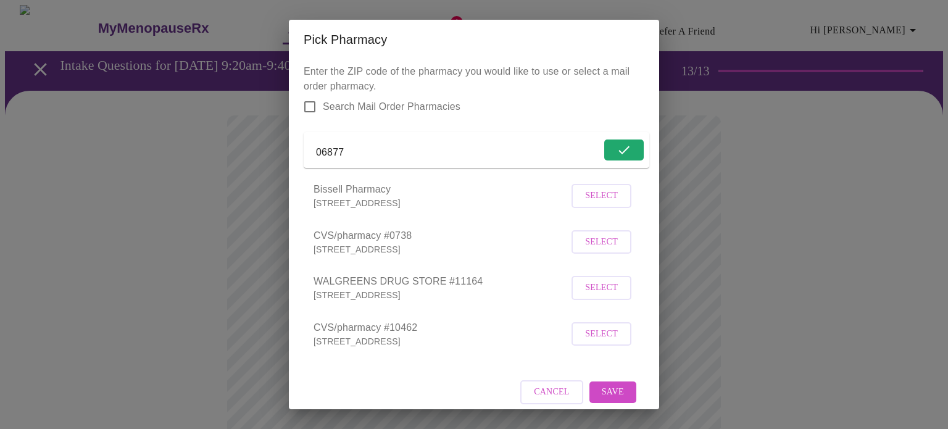
click at [598, 249] on button "Select" at bounding box center [602, 242] width 60 height 24
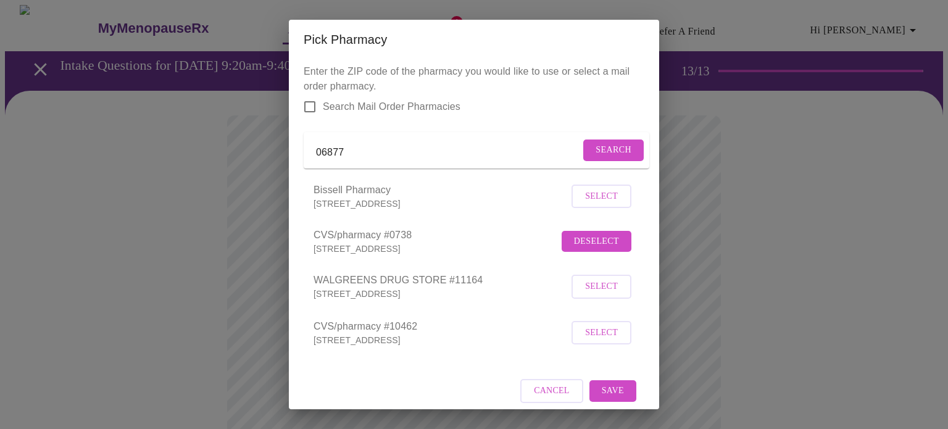
click at [611, 399] on span "Save" at bounding box center [613, 390] width 22 height 15
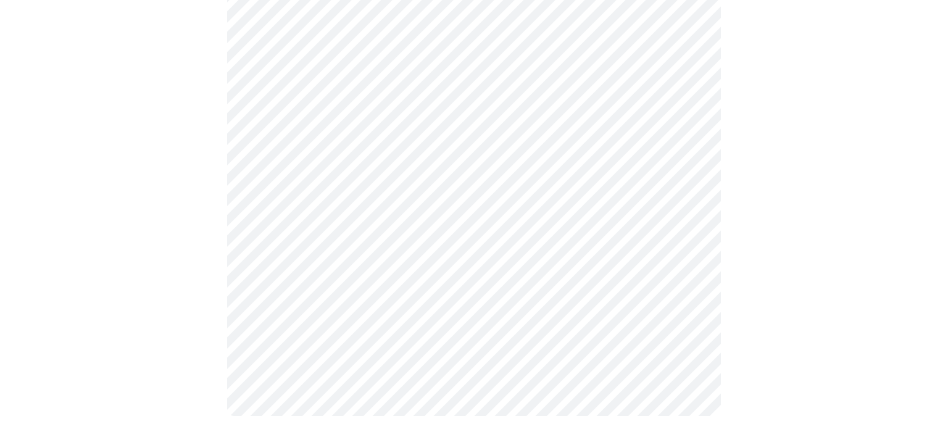
scroll to position [498, 0]
